Goal: Use online tool/utility: Utilize a website feature to perform a specific function

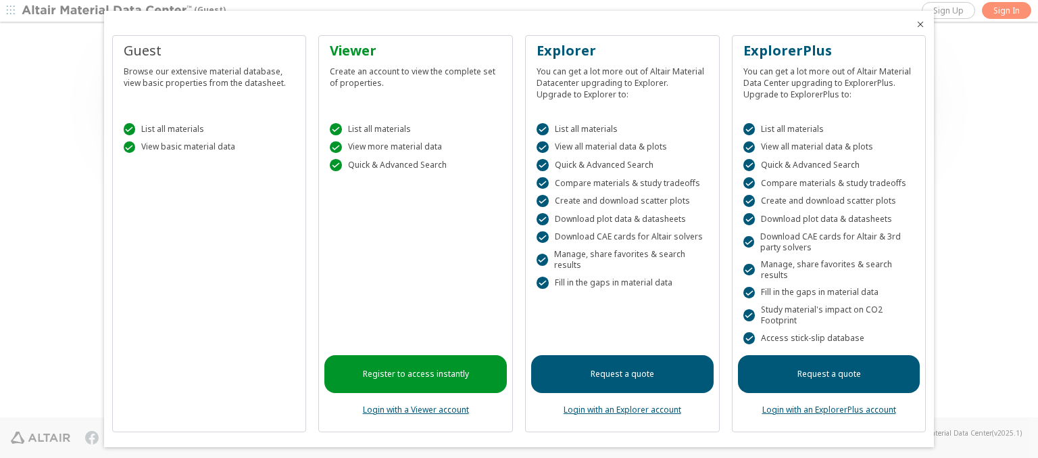
click at [915, 24] on icon "Close" at bounding box center [920, 24] width 11 height 11
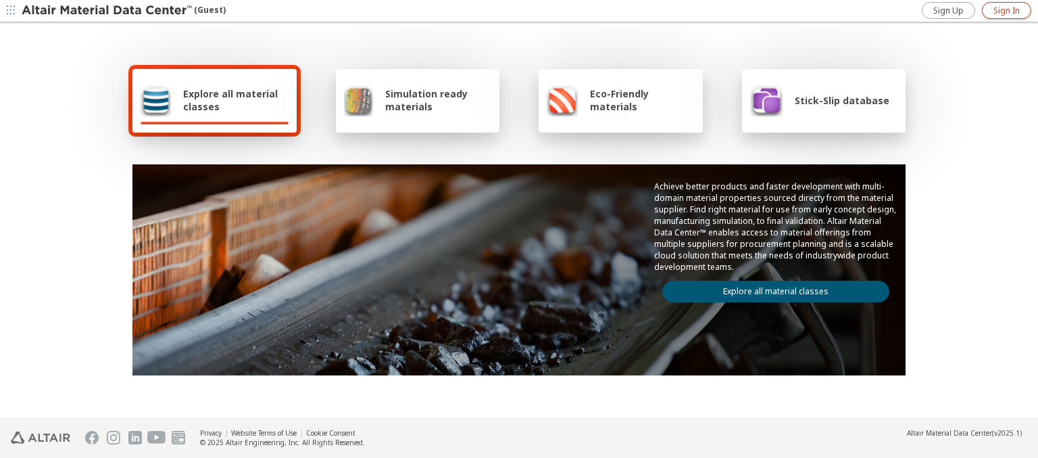
click at [1006, 10] on span "Sign In" at bounding box center [1006, 10] width 26 height 11
click at [107, 11] on img at bounding box center [108, 11] width 172 height 14
click at [230, 100] on span "Explore all material classes" at bounding box center [235, 100] width 105 height 26
click at [770, 288] on link "Explore all material classes" at bounding box center [775, 291] width 227 height 22
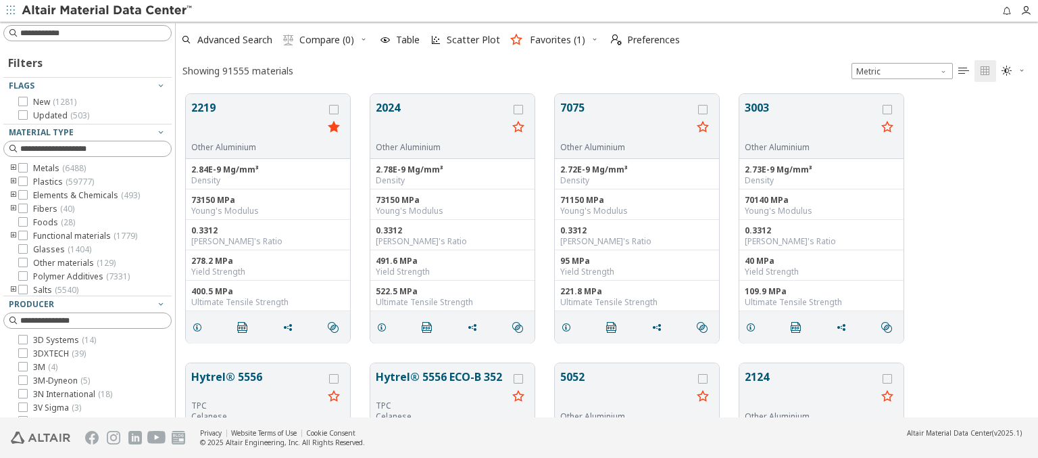
scroll to position [323, 851]
click at [464, 40] on span "Scatter Plot" at bounding box center [473, 39] width 53 height 9
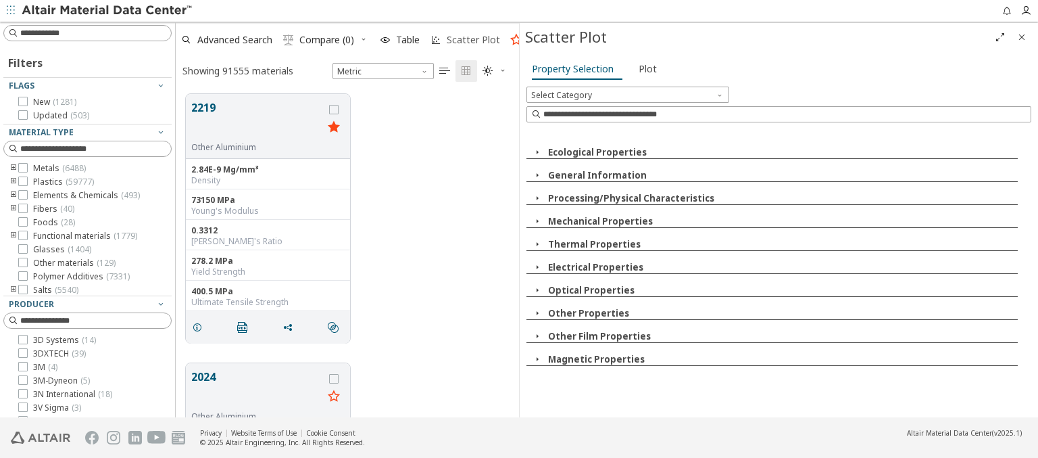
scroll to position [323, 332]
click at [537, 151] on icon "button" at bounding box center [537, 152] width 11 height 11
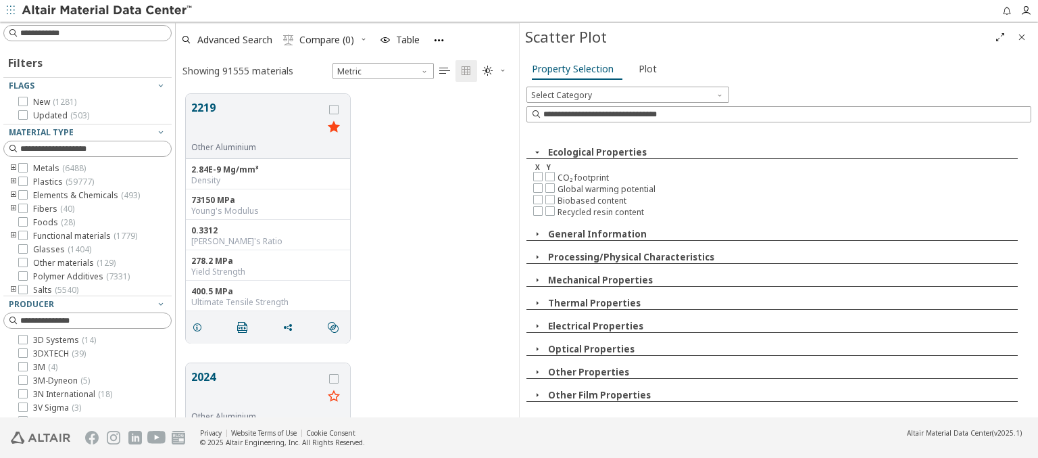
click at [537, 232] on icon "button" at bounding box center [537, 233] width 11 height 11
click at [543, 255] on icon "button" at bounding box center [544, 256] width 11 height 11
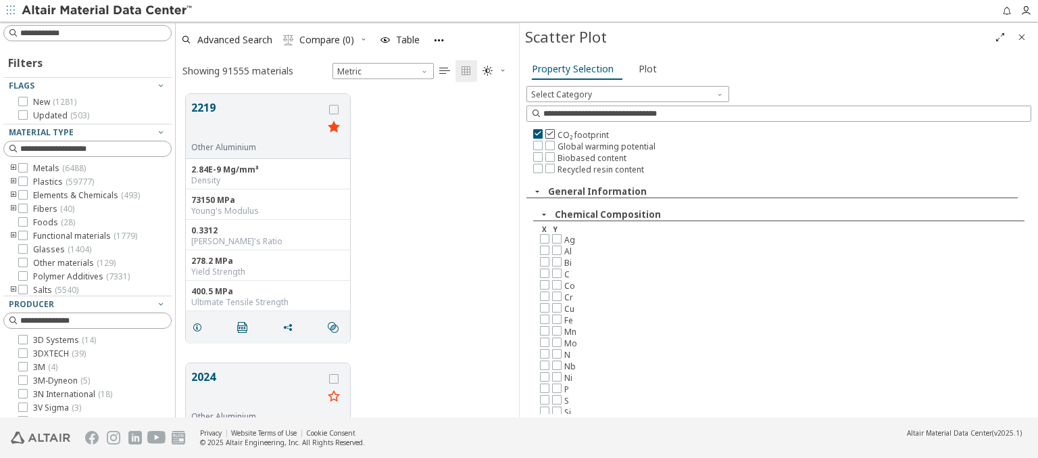
click at [549, 132] on icon at bounding box center [549, 132] width 9 height 9
click at [644, 68] on span "Plot" at bounding box center [648, 69] width 18 height 22
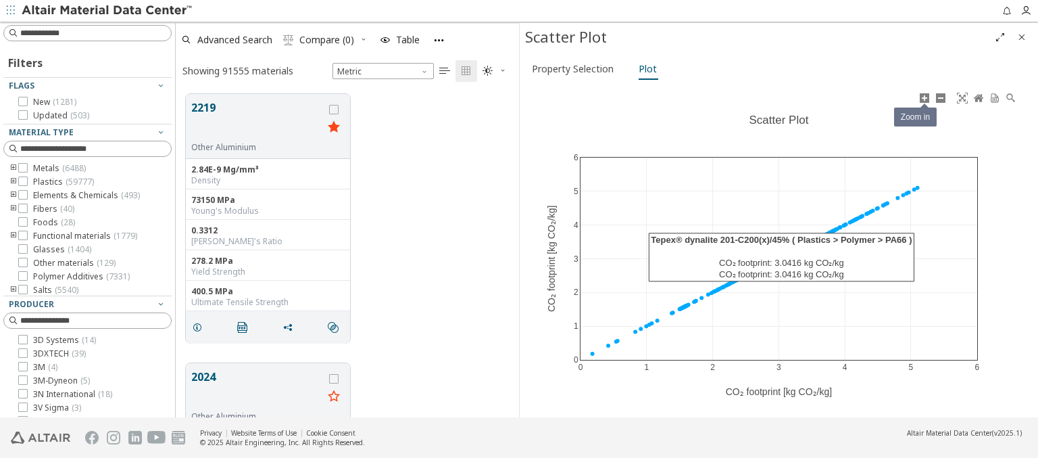
click at [924, 97] on icon at bounding box center [924, 98] width 11 height 11
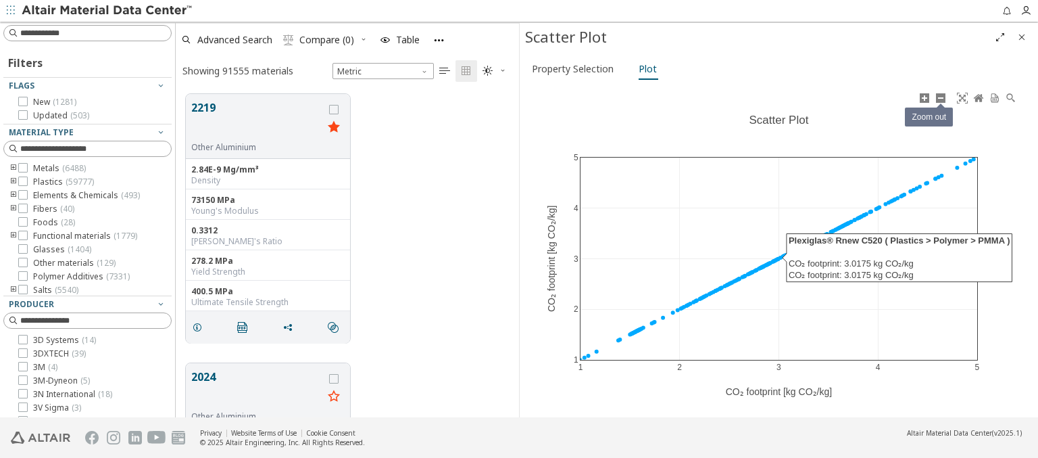
click at [940, 97] on icon at bounding box center [940, 98] width 11 height 11
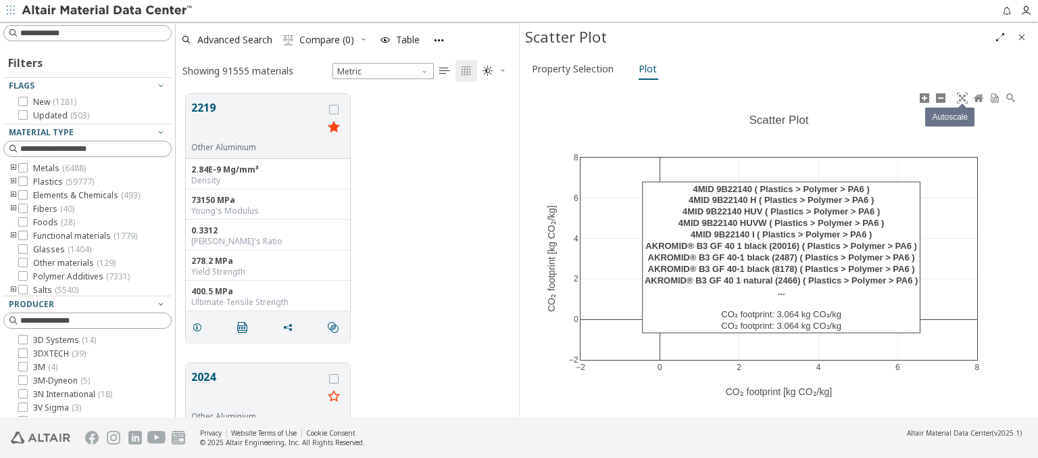
click at [962, 97] on icon at bounding box center [962, 98] width 11 height 11
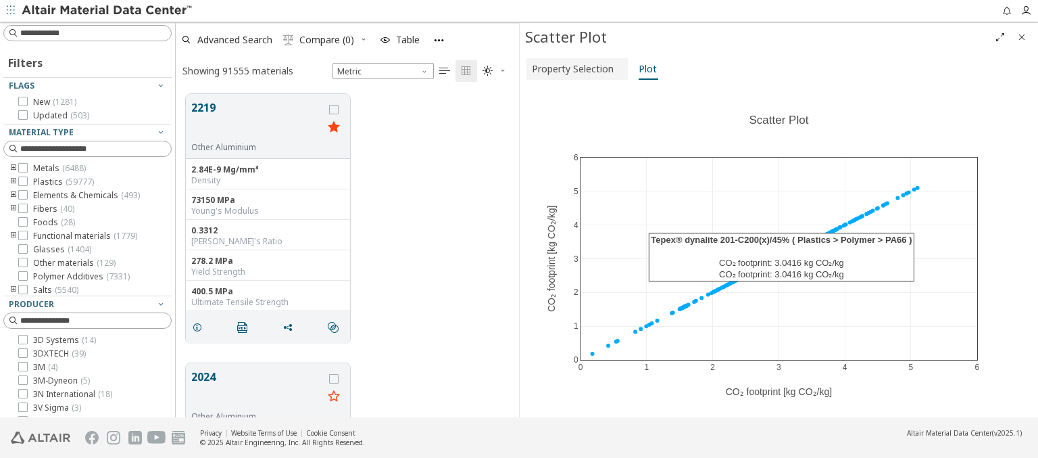
click at [575, 68] on span "Property Selection" at bounding box center [573, 69] width 82 height 22
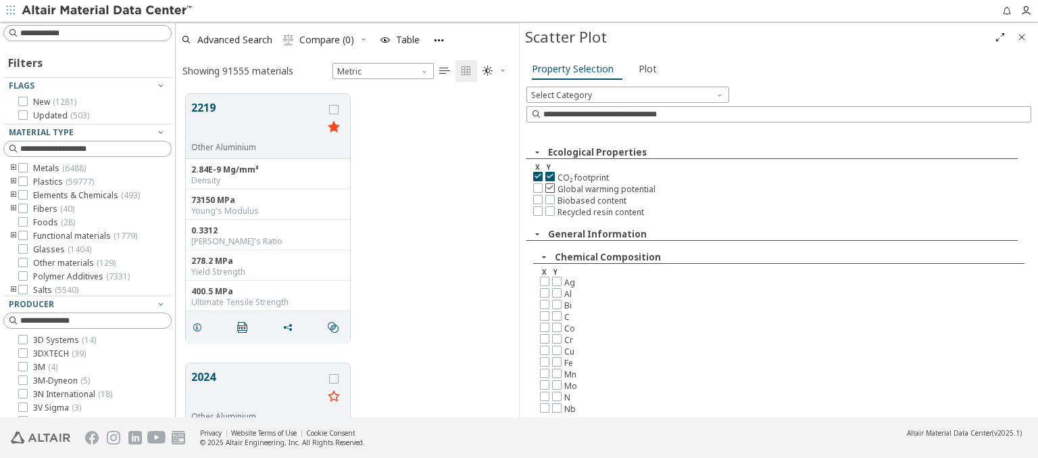
click at [549, 187] on icon at bounding box center [549, 186] width 9 height 9
click at [644, 68] on span "Plot" at bounding box center [648, 69] width 18 height 22
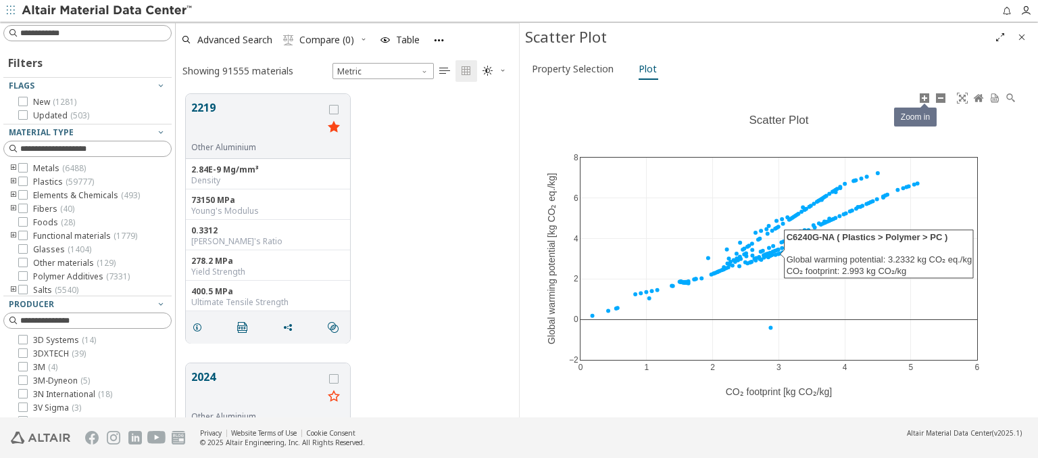
click at [924, 97] on icon at bounding box center [924, 98] width 11 height 11
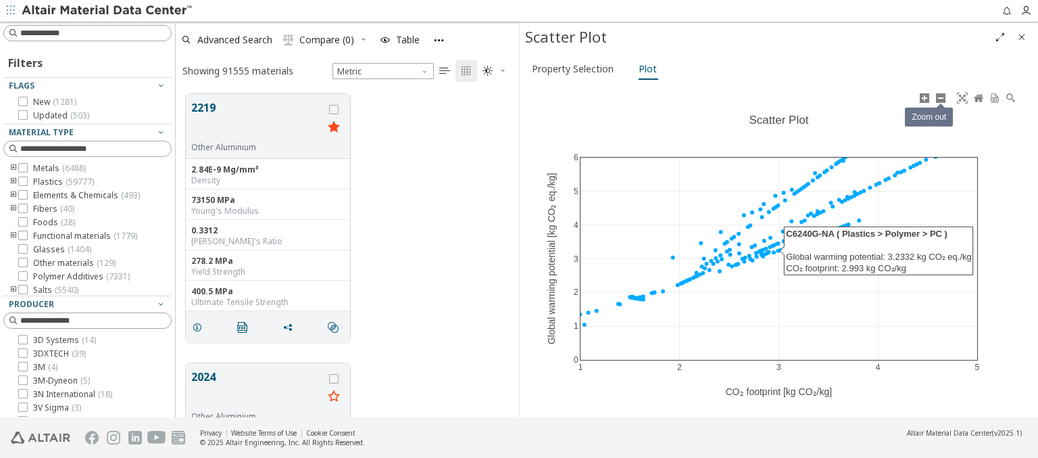
click at [940, 97] on icon at bounding box center [940, 98] width 11 height 11
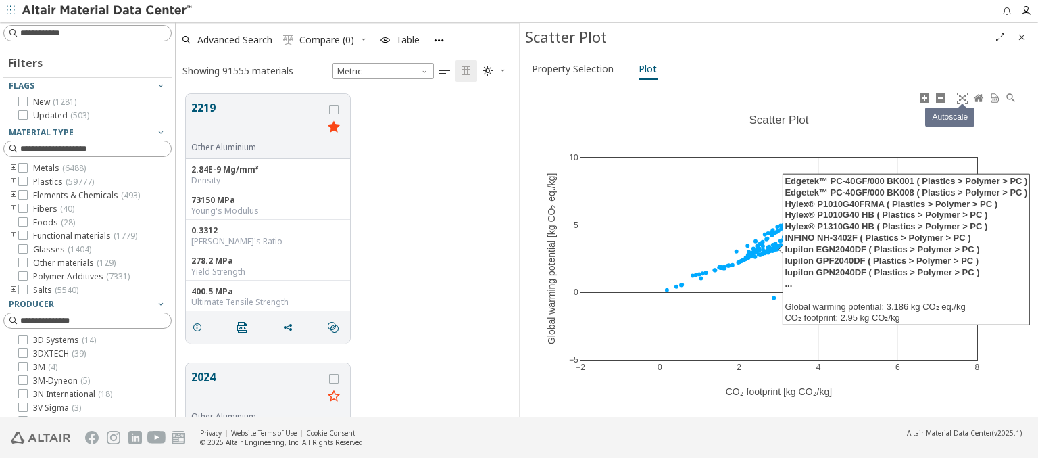
click at [962, 97] on icon at bounding box center [962, 98] width 11 height 11
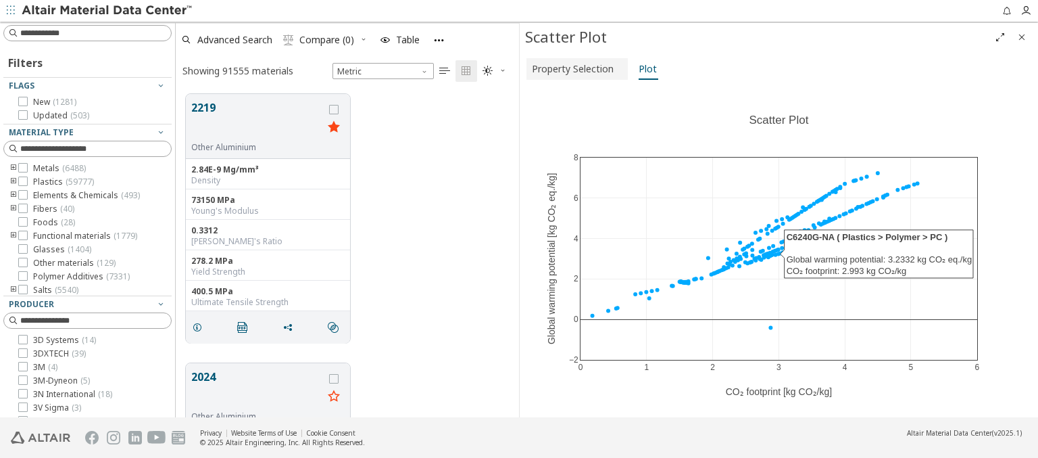
click at [575, 68] on span "Property Selection" at bounding box center [573, 69] width 82 height 22
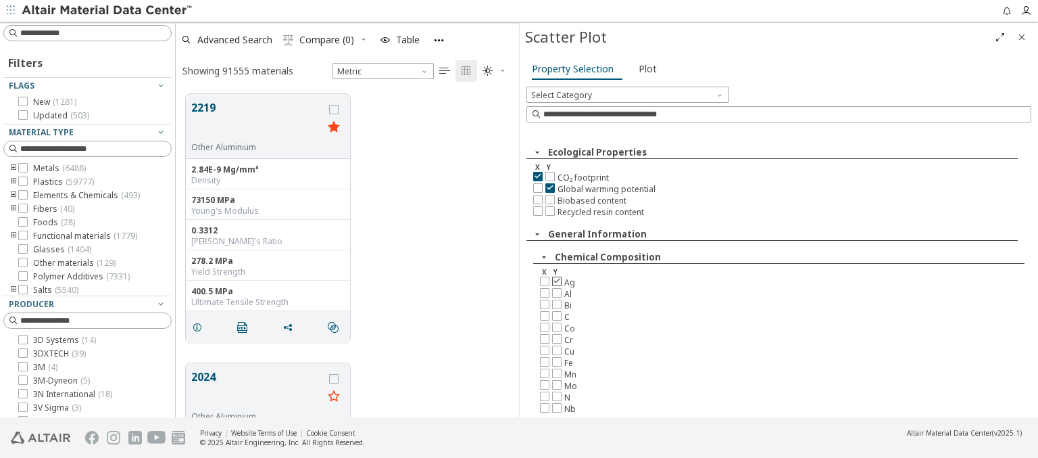
click at [556, 278] on icon at bounding box center [556, 280] width 9 height 9
click at [644, 68] on span "Plot" at bounding box center [648, 69] width 18 height 22
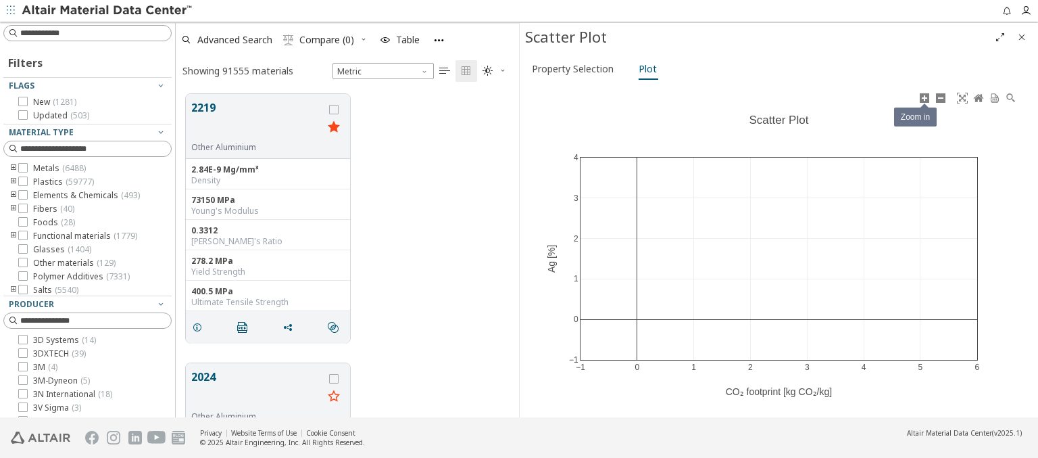
click at [924, 97] on icon at bounding box center [924, 98] width 11 height 11
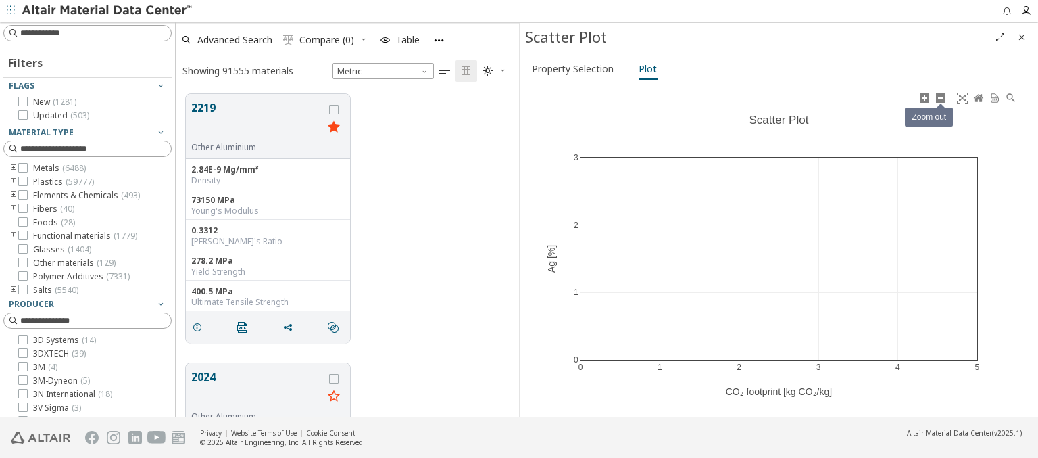
click at [940, 97] on icon at bounding box center [940, 98] width 11 height 11
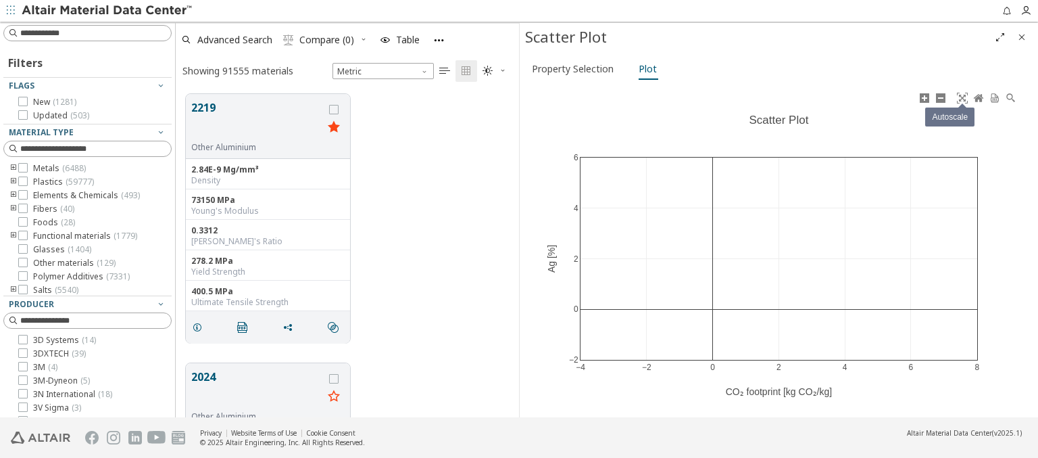
click at [962, 97] on icon at bounding box center [962, 98] width 11 height 11
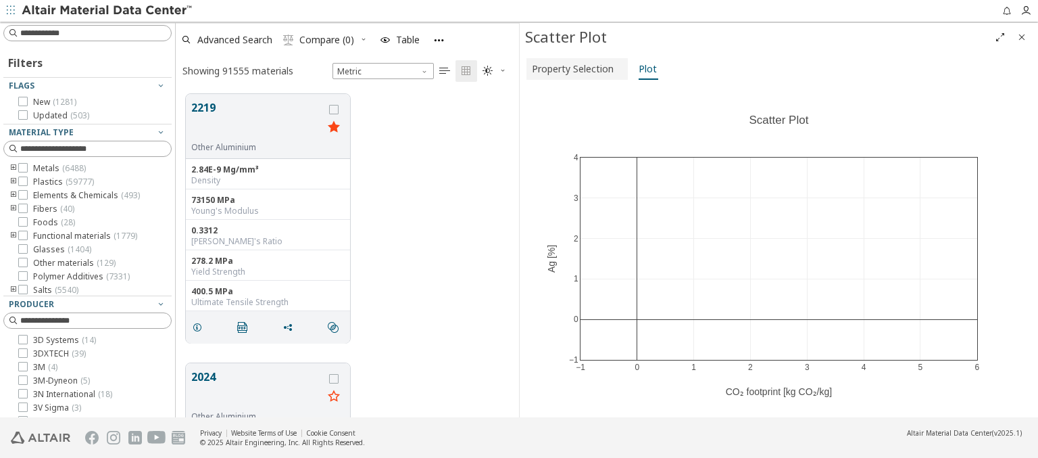
click at [575, 68] on span "Property Selection" at bounding box center [573, 69] width 82 height 22
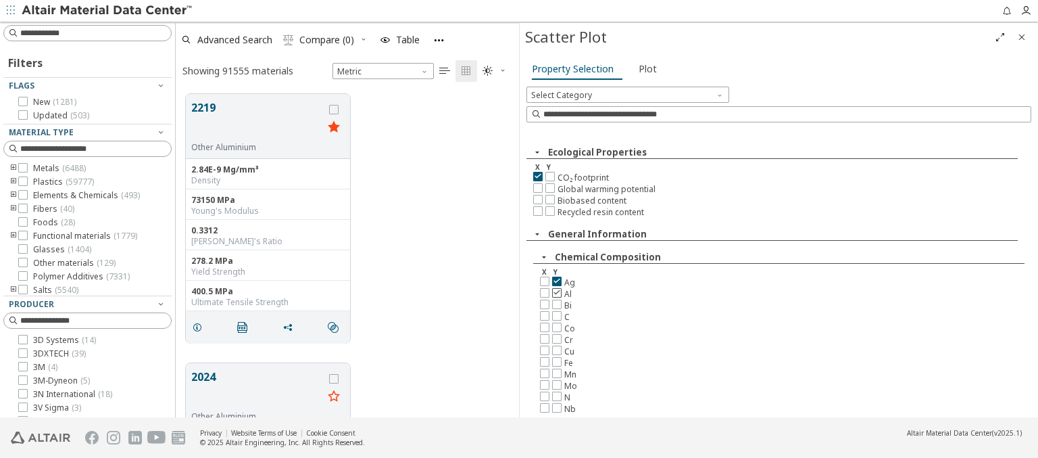
click at [556, 289] on icon at bounding box center [556, 291] width 9 height 9
click at [644, 68] on span "Plot" at bounding box center [648, 69] width 18 height 22
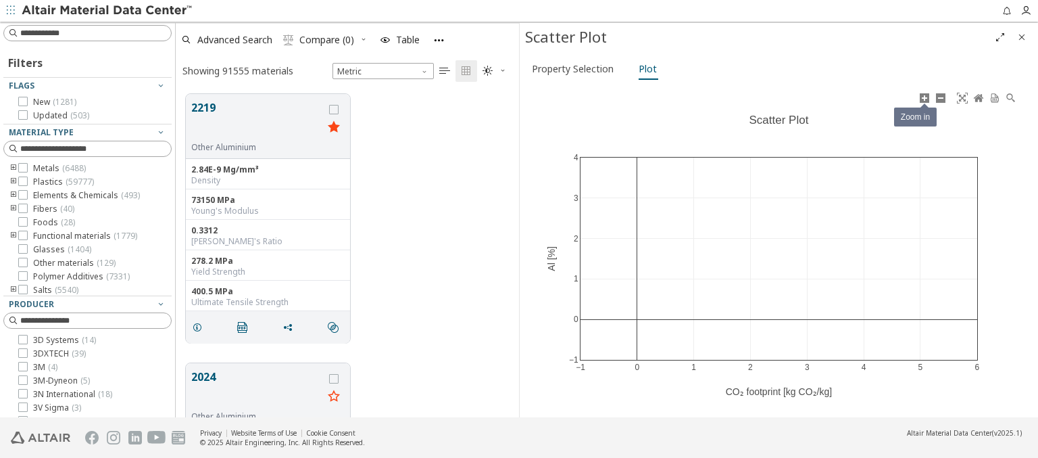
click at [924, 97] on icon at bounding box center [924, 98] width 11 height 11
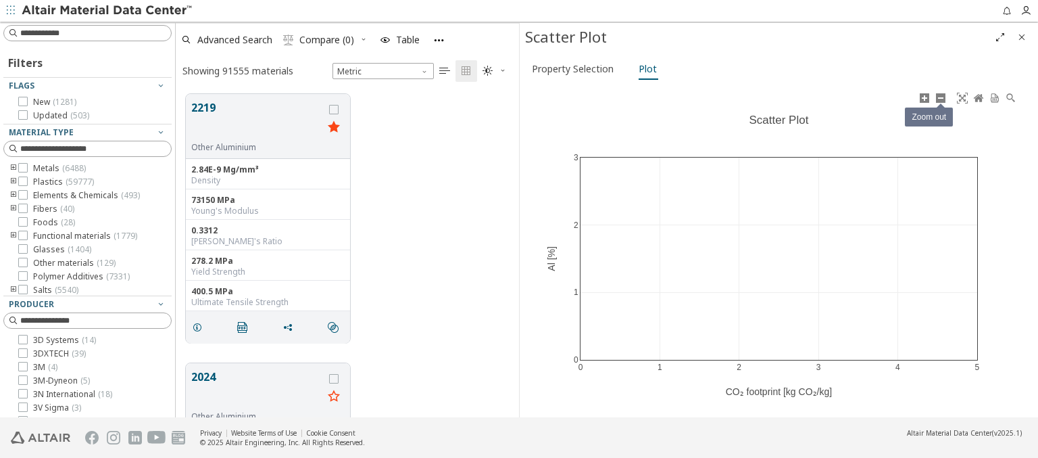
click at [940, 97] on icon at bounding box center [940, 98] width 11 height 11
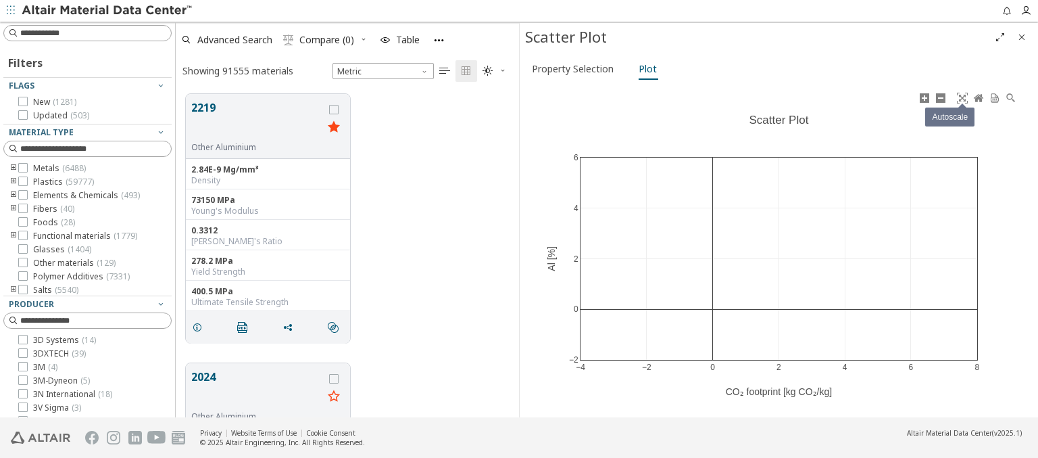
click at [962, 97] on icon at bounding box center [962, 98] width 11 height 11
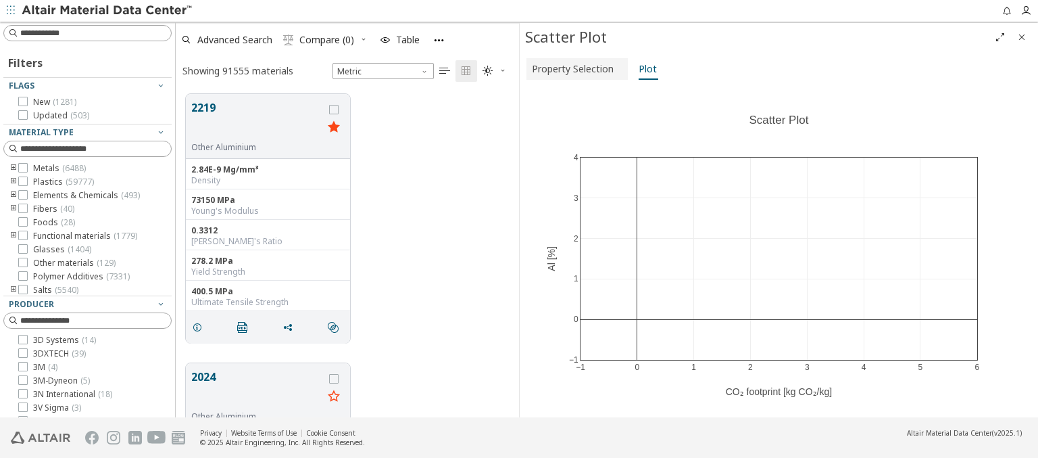
click at [575, 68] on span "Property Selection" at bounding box center [573, 69] width 82 height 22
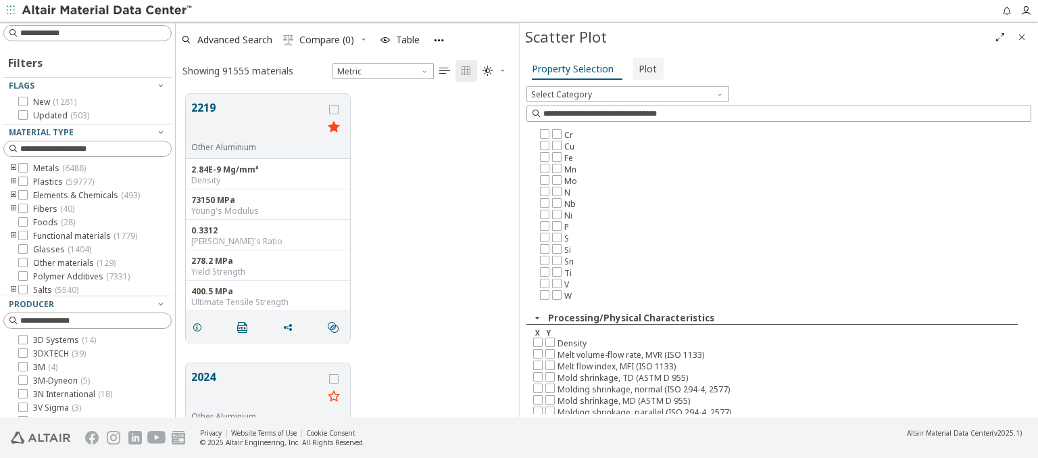
click at [644, 68] on span "Plot" at bounding box center [648, 69] width 18 height 22
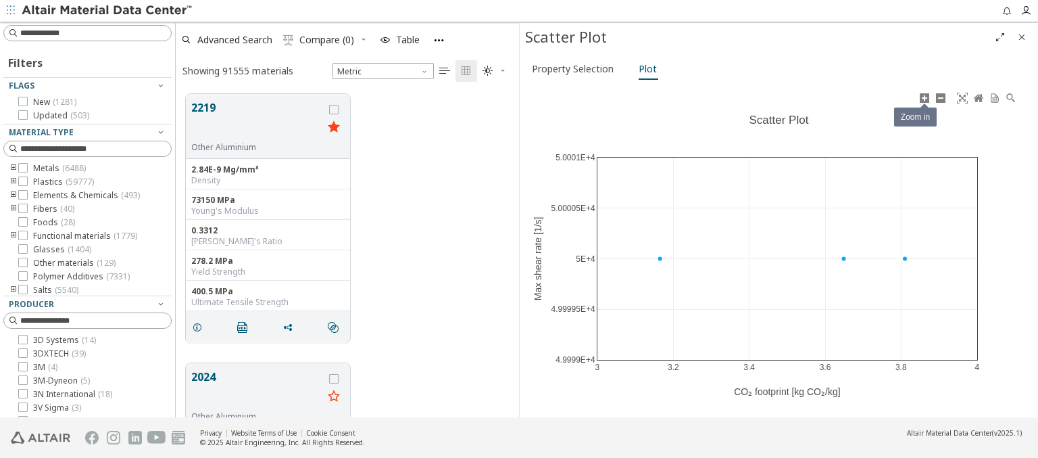
click at [924, 97] on icon at bounding box center [924, 98] width 11 height 11
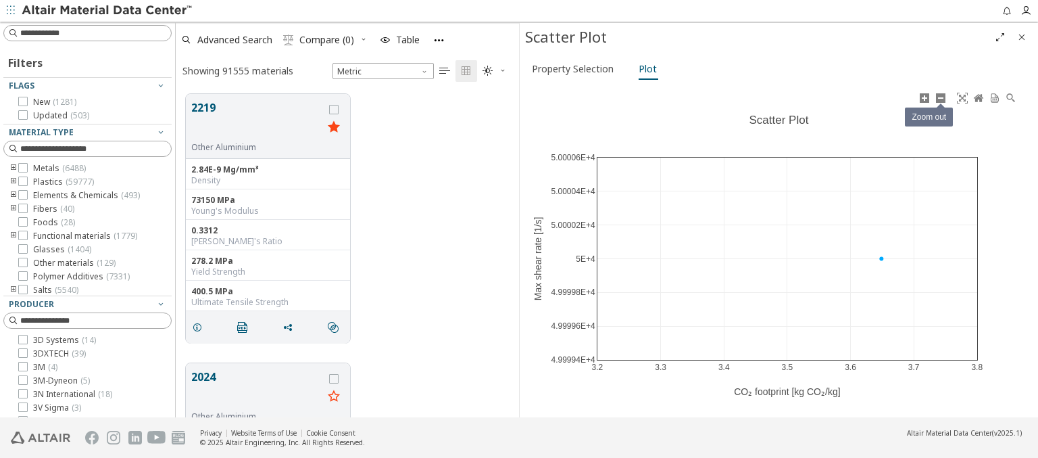
click at [940, 97] on icon at bounding box center [940, 98] width 11 height 11
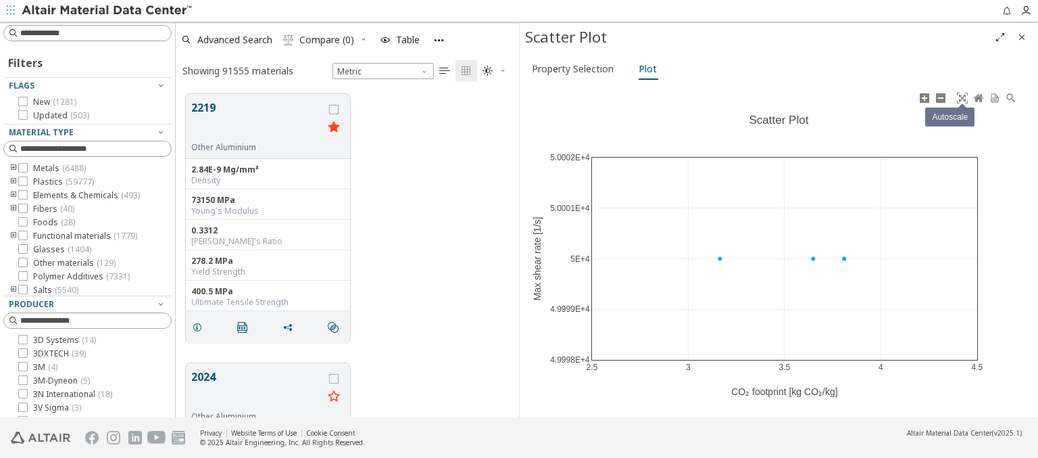
click at [962, 97] on icon at bounding box center [962, 98] width 11 height 11
click at [575, 68] on span "Property Selection" at bounding box center [573, 69] width 82 height 22
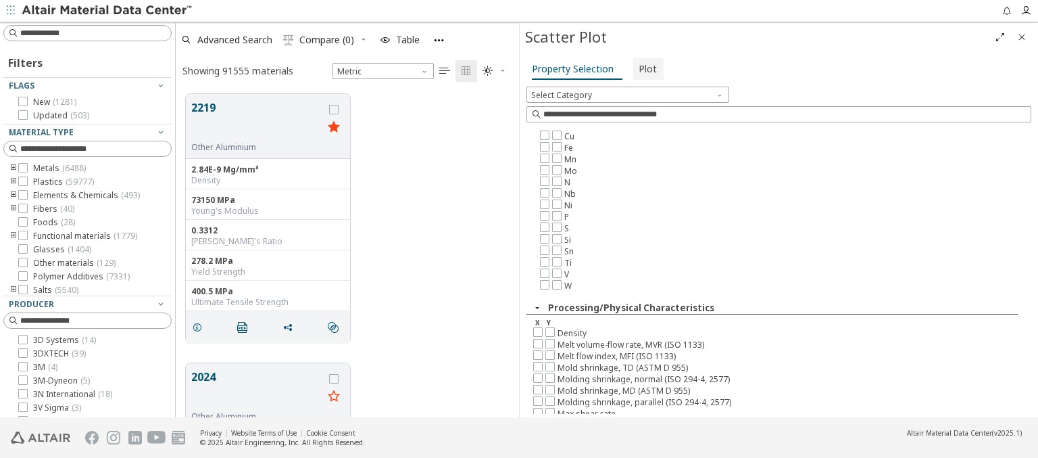
click at [644, 68] on span "Plot" at bounding box center [648, 69] width 18 height 22
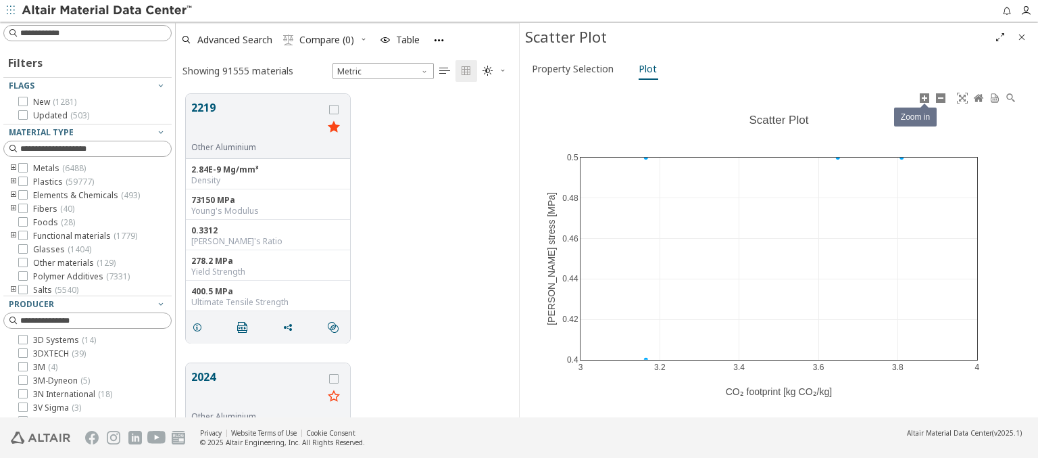
click at [924, 97] on icon at bounding box center [924, 98] width 11 height 11
click at [940, 97] on icon at bounding box center [940, 98] width 11 height 11
click at [962, 97] on icon at bounding box center [962, 98] width 11 height 11
click at [575, 68] on span "Property Selection" at bounding box center [573, 69] width 82 height 22
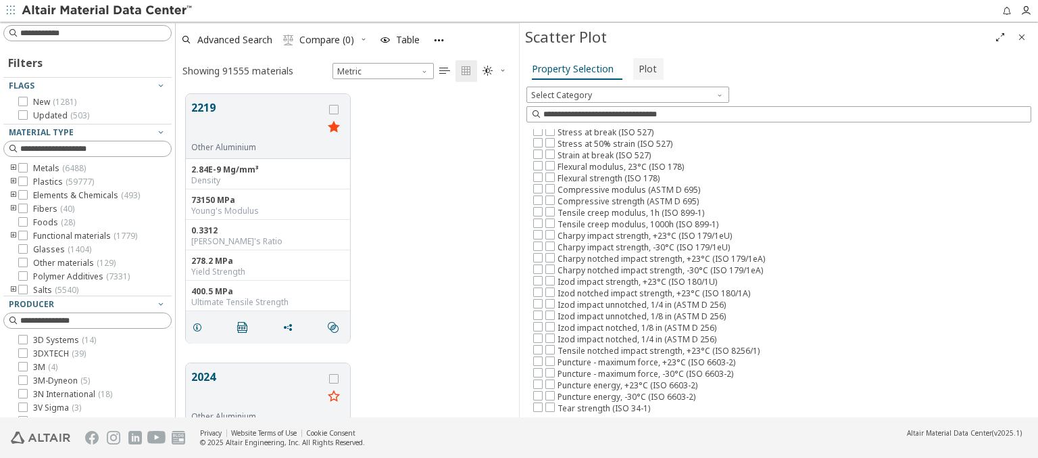
click at [644, 68] on span "Plot" at bounding box center [648, 69] width 18 height 22
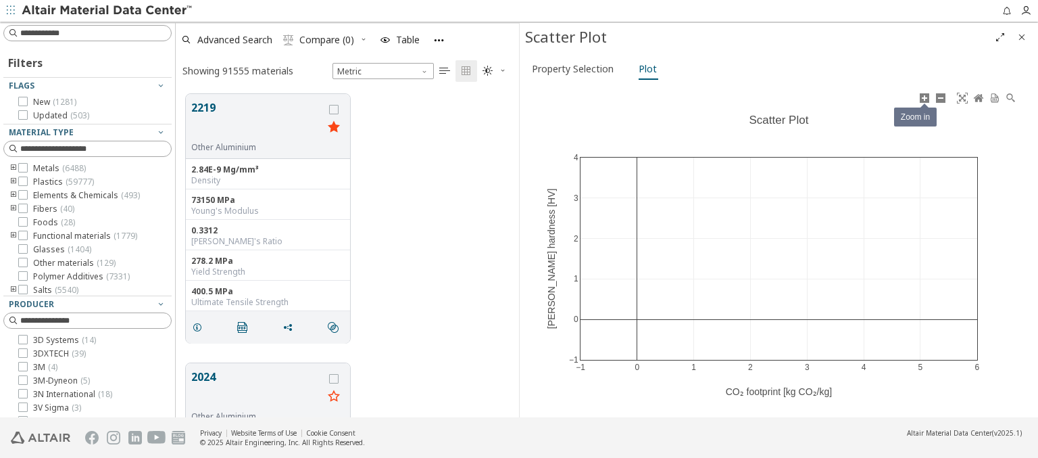
click at [924, 97] on icon at bounding box center [924, 98] width 11 height 11
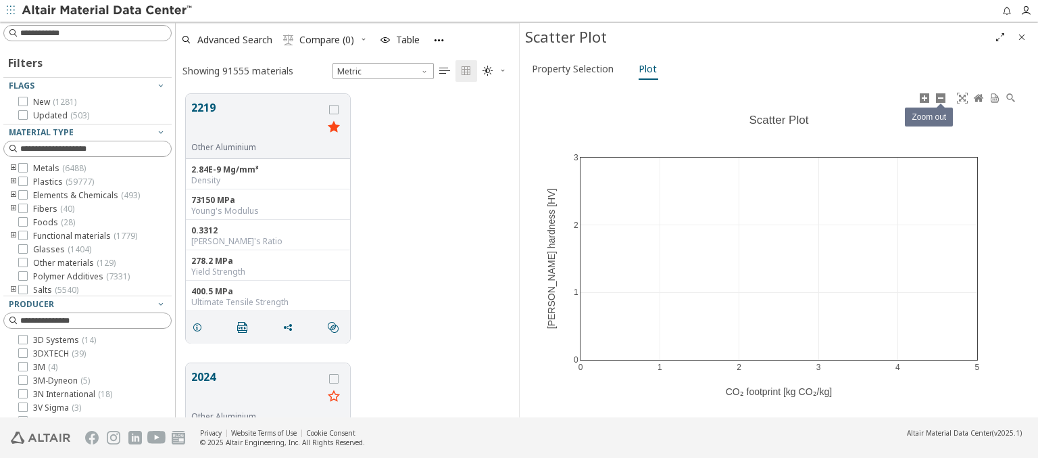
click at [940, 97] on icon at bounding box center [940, 98] width 11 height 11
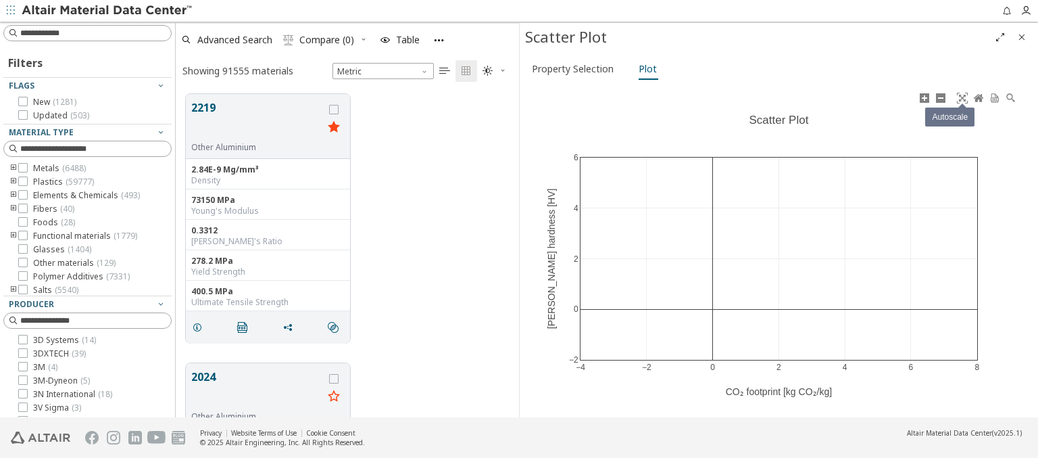
click at [962, 97] on icon at bounding box center [962, 98] width 11 height 11
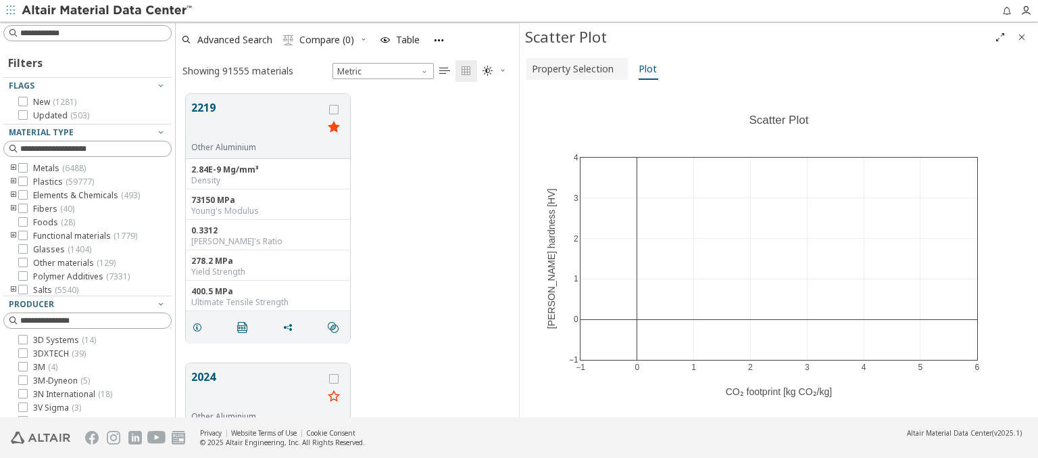
click at [575, 68] on span "Property Selection" at bounding box center [573, 69] width 82 height 22
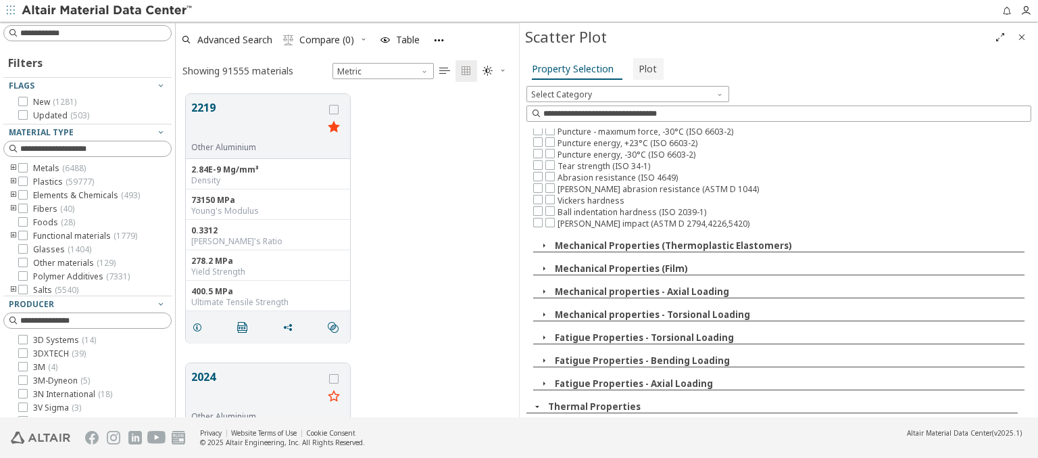
click at [644, 68] on span "Plot" at bounding box center [648, 69] width 18 height 22
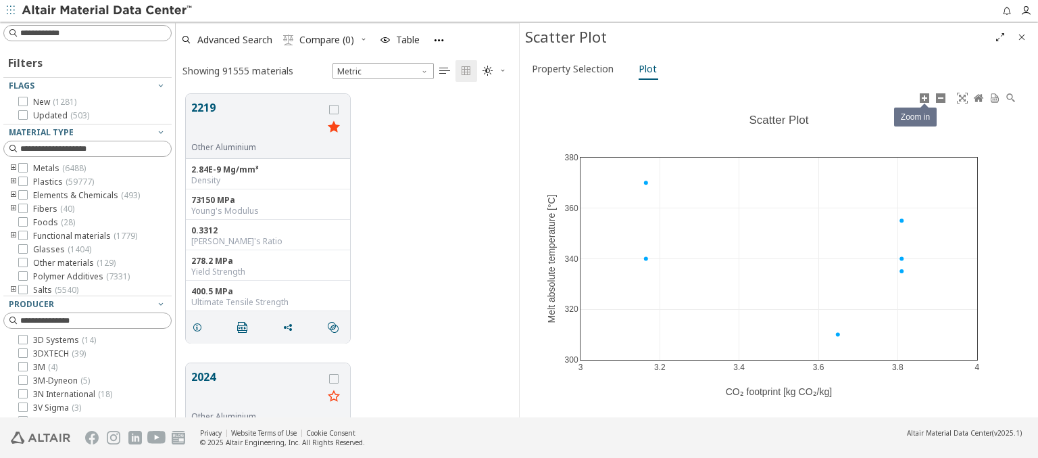
click at [924, 97] on icon at bounding box center [924, 98] width 11 height 11
click at [940, 97] on icon at bounding box center [940, 98] width 11 height 11
click at [962, 97] on icon at bounding box center [962, 98] width 11 height 11
click at [575, 68] on span "Property Selection" at bounding box center [573, 69] width 82 height 22
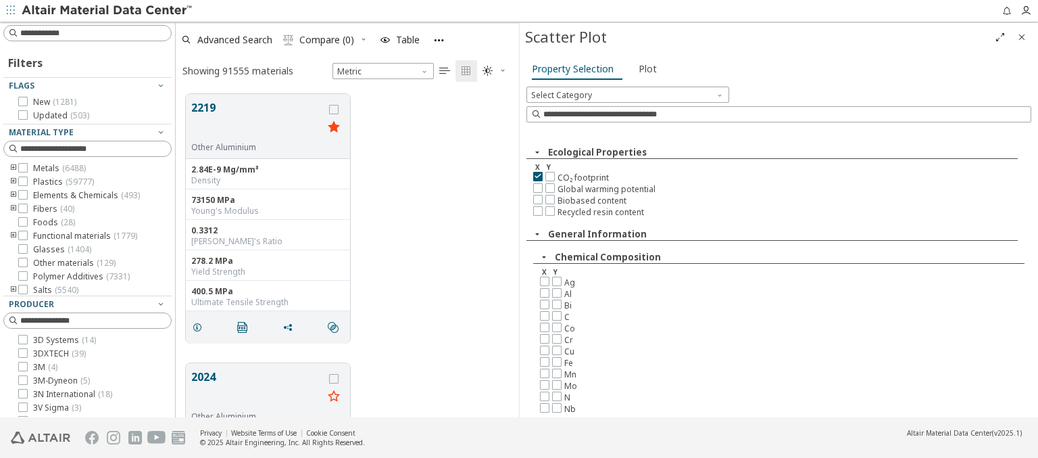
click at [107, 11] on img at bounding box center [108, 11] width 172 height 14
